Goal: Task Accomplishment & Management: Use online tool/utility

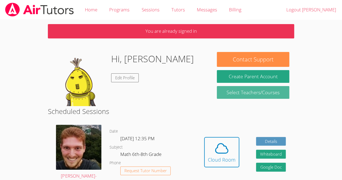
scroll to position [57, 0]
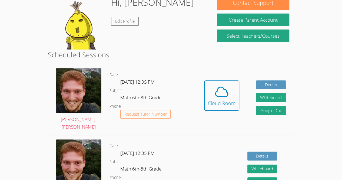
click at [248, 96] on div "Hidden Cloud Room Details Whiteboard Hidden Google Doc" at bounding box center [245, 99] width 98 height 71
click at [234, 96] on span at bounding box center [222, 91] width 28 height 15
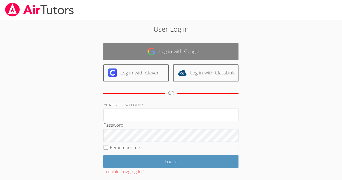
click at [183, 47] on link "Log in with Google" at bounding box center [170, 51] width 135 height 17
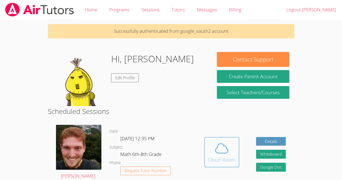
click at [218, 155] on icon at bounding box center [221, 148] width 15 height 15
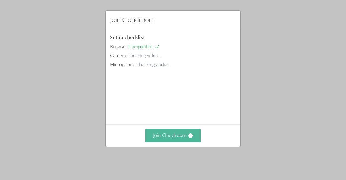
click at [170, 139] on button "Join Cloudroom" at bounding box center [173, 135] width 55 height 13
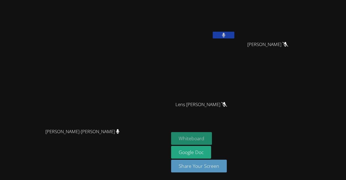
click at [212, 138] on button "Whiteboard" at bounding box center [191, 138] width 41 height 13
click at [235, 35] on button at bounding box center [224, 35] width 22 height 7
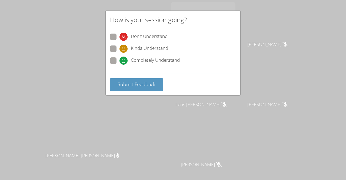
click at [153, 35] on span "Don't Understand" at bounding box center [149, 37] width 37 height 8
click at [124, 35] on input "Don't Understand" at bounding box center [122, 36] width 5 height 5
radio input "true"
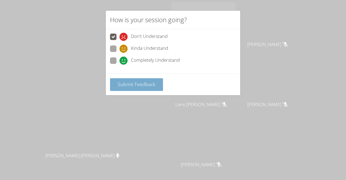
click at [134, 83] on span "Submit Feedback" at bounding box center [137, 84] width 38 height 6
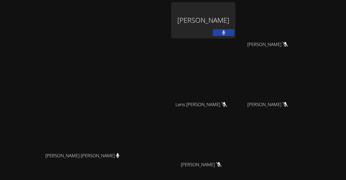
click at [235, 32] on button at bounding box center [224, 32] width 22 height 7
